Goal: Find specific page/section: Find specific page/section

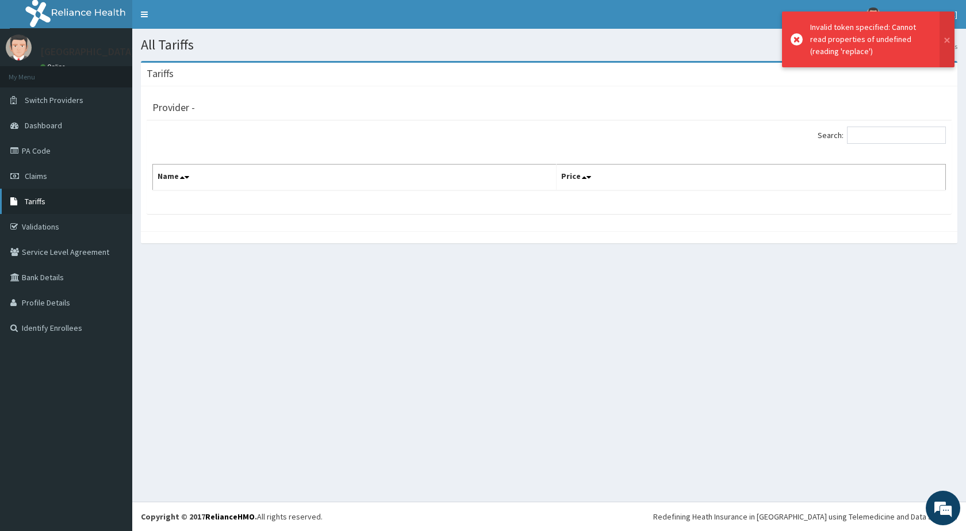
click at [36, 200] on span "Tariffs" at bounding box center [35, 201] width 21 height 10
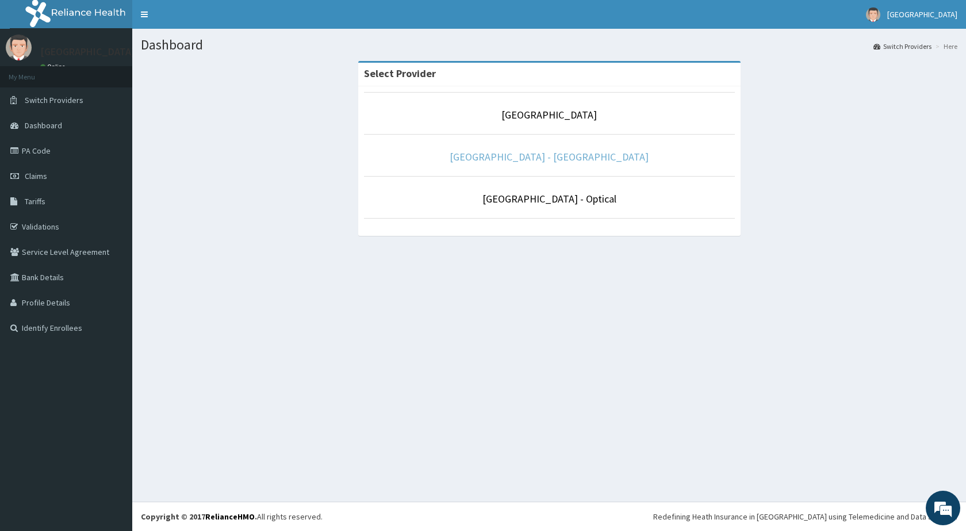
click at [505, 158] on link "De Lakeland Imperial Hospital - Dental" at bounding box center [549, 156] width 199 height 13
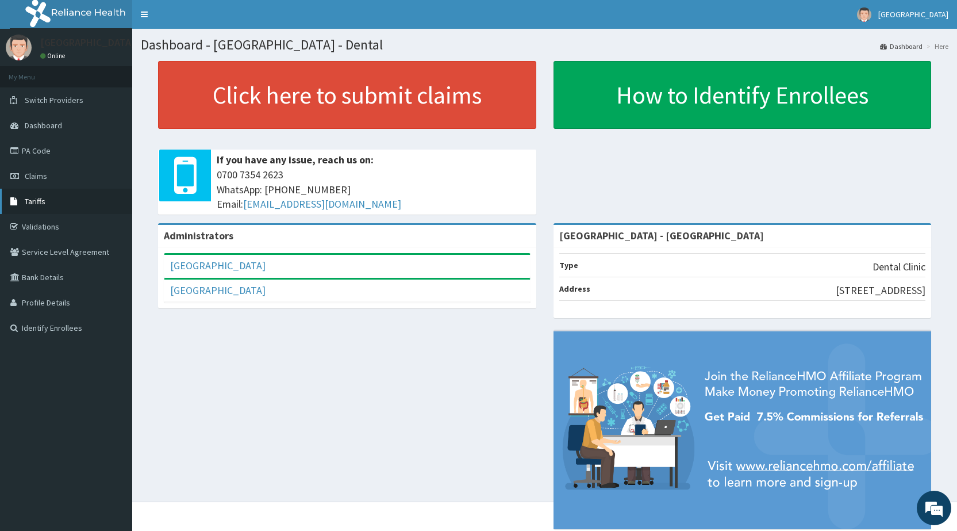
click at [37, 200] on span "Tariffs" at bounding box center [35, 201] width 21 height 10
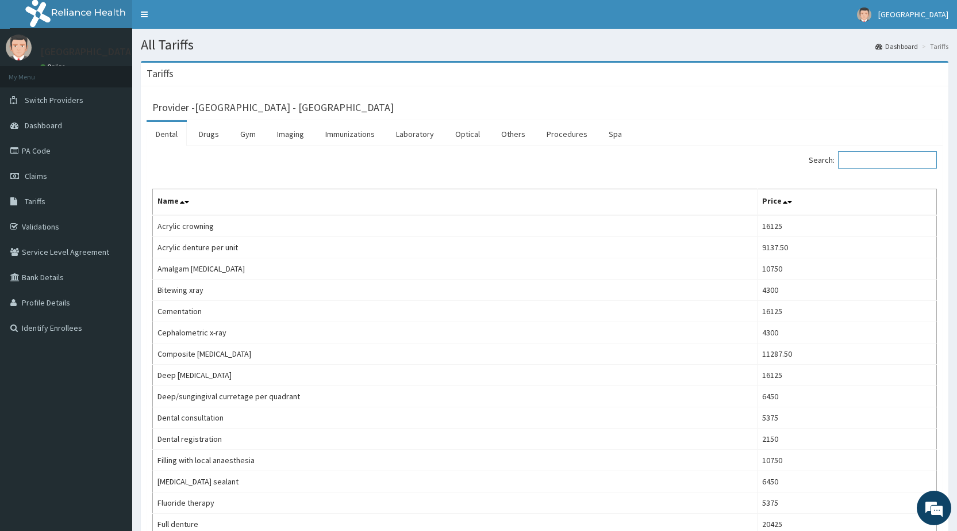
click at [886, 163] on input "Search:" at bounding box center [887, 159] width 99 height 17
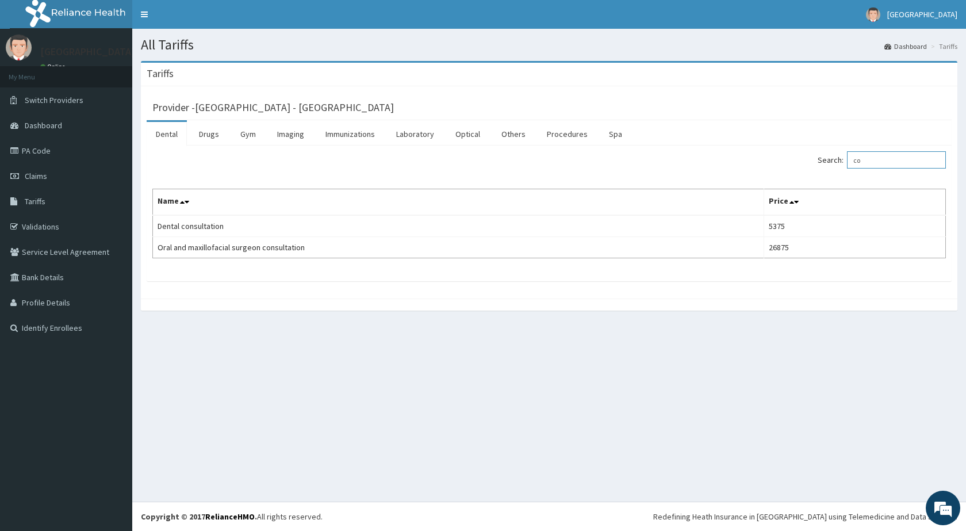
type input "c"
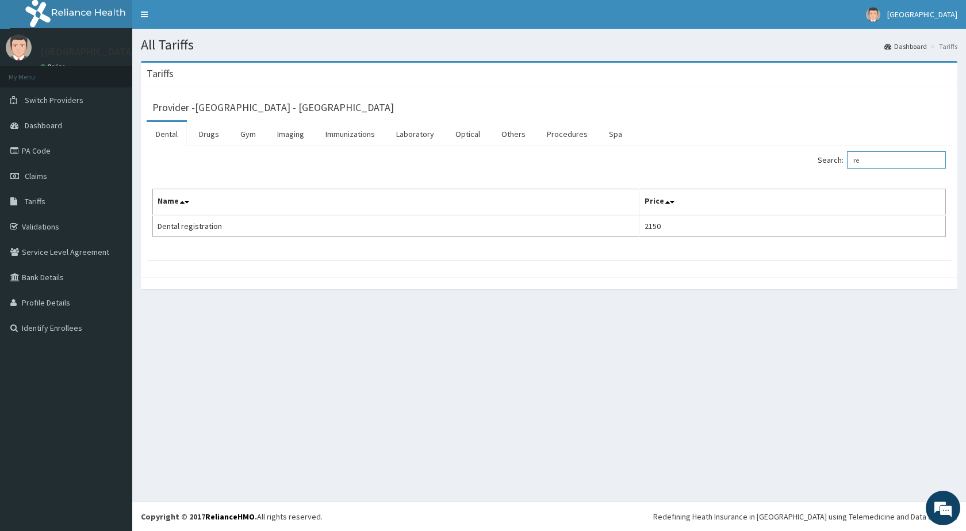
type input "r"
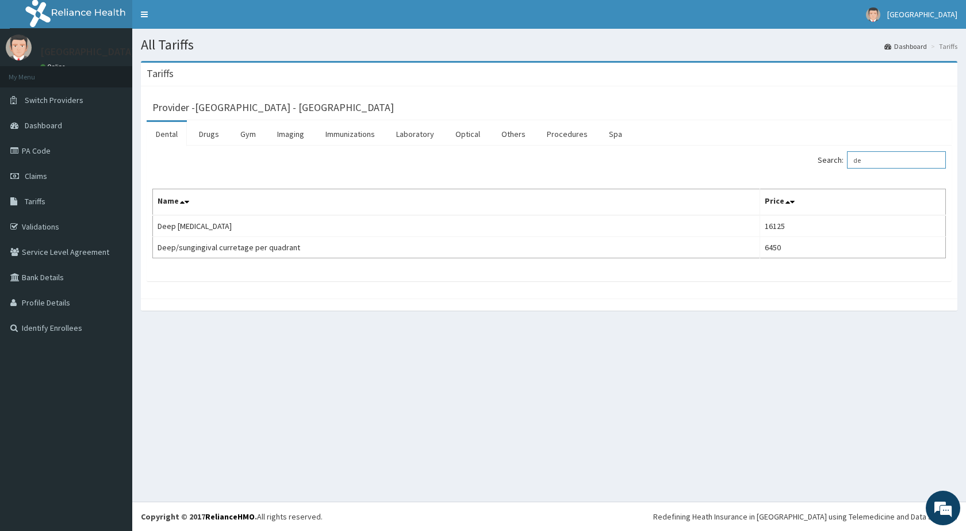
type input "d"
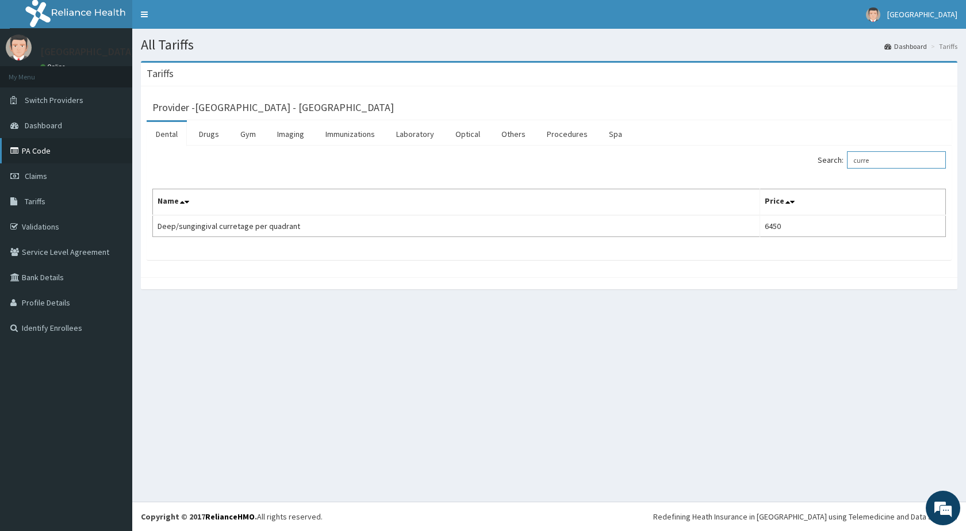
type input "curre"
click at [44, 149] on link "PA Code" at bounding box center [66, 150] width 132 height 25
